Goal: Information Seeking & Learning: Learn about a topic

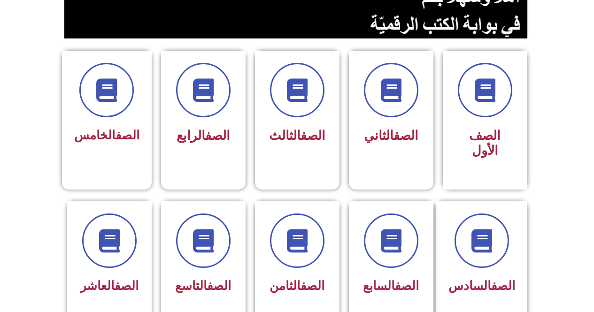
scroll to position [207, 0]
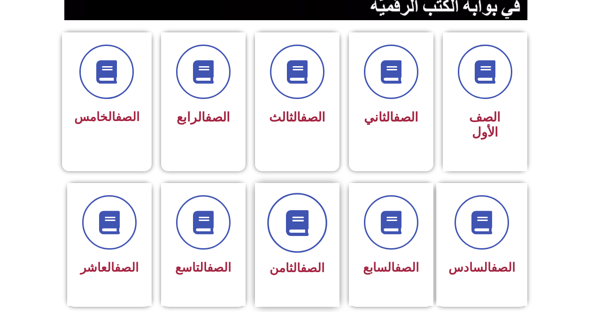
click at [306, 210] on icon at bounding box center [297, 223] width 26 height 26
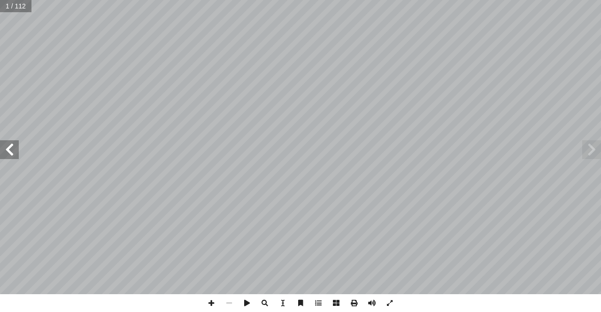
click at [18, 156] on span at bounding box center [9, 149] width 19 height 19
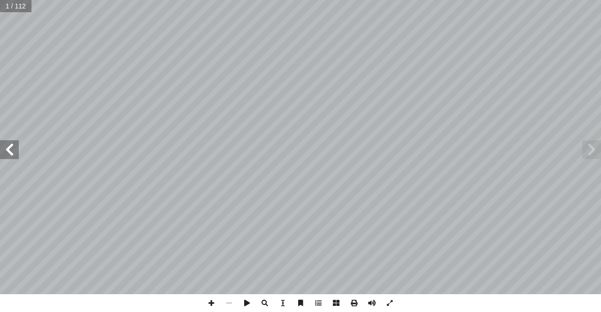
click at [18, 156] on span at bounding box center [9, 149] width 19 height 19
click at [18, 157] on span at bounding box center [9, 149] width 19 height 19
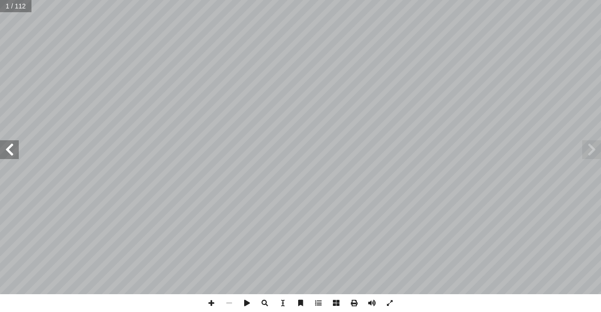
click at [18, 157] on span at bounding box center [9, 149] width 19 height 19
click at [20, 156] on div "الرياضيات ليف: أ ا فريق الت ) ً . محمود كميل (منسقا أ � د. نسرين دويكات . قيس ش…" at bounding box center [300, 147] width 601 height 294
click at [6, 147] on span at bounding box center [9, 149] width 19 height 19
click at [237, 0] on html "الصفحة الرئيسية الصف الأول الصف الثاني الصف الثالث الصف الرابع الصف الخامس الصف…" at bounding box center [300, 42] width 601 height 85
click at [8, 154] on span at bounding box center [9, 149] width 19 height 19
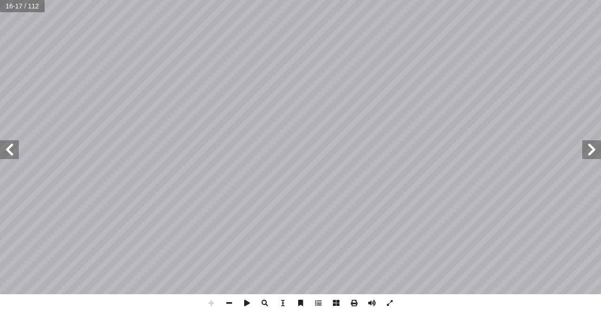
click at [8, 154] on span at bounding box center [9, 149] width 19 height 19
click at [14, 156] on span at bounding box center [9, 149] width 19 height 19
click at [323, 85] on html "الصفحة الرئيسية الصف الأول الصف الثاني الصف الثالث الصف الرابع الصف الخامس الصف…" at bounding box center [300, 42] width 601 height 85
click at [7, 151] on span at bounding box center [9, 149] width 19 height 19
click at [5, 151] on span at bounding box center [9, 149] width 19 height 19
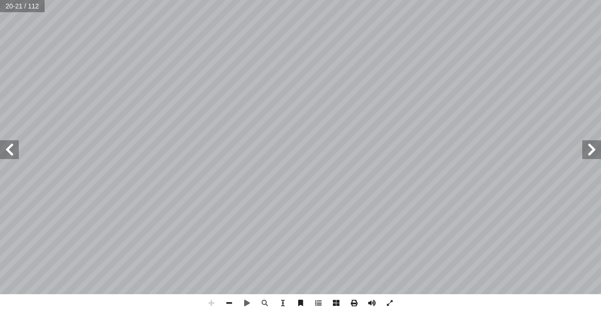
click at [5, 152] on span at bounding box center [9, 149] width 19 height 19
click at [104, 304] on div "20 : نشاط1 ُ لــف أ ا ــطين، وي ْ س َ ل ِ ) فــي ف ِ ار ّ ــن ُّ لش � ( ِ ــل َ…" at bounding box center [300, 156] width 601 height 312
click at [14, 150] on span at bounding box center [9, 149] width 19 height 19
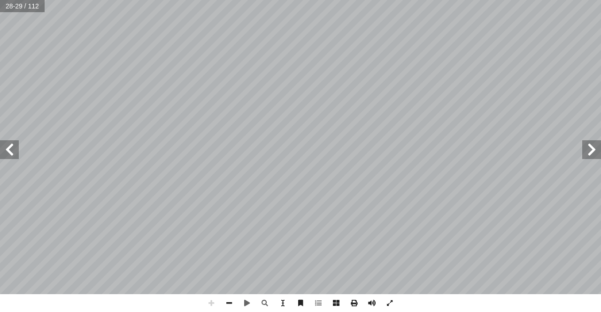
click at [10, 152] on span at bounding box center [9, 149] width 19 height 19
click at [5, 85] on html "الصفحة الرئيسية الصف الأول الصف الثاني الصف الثالث الصف الرابع الصف الخامس الصف…" at bounding box center [300, 42] width 601 height 85
click at [229, 306] on span at bounding box center [229, 303] width 18 height 18
click at [215, 304] on span at bounding box center [211, 303] width 18 height 18
